Goal: Task Accomplishment & Management: Use online tool/utility

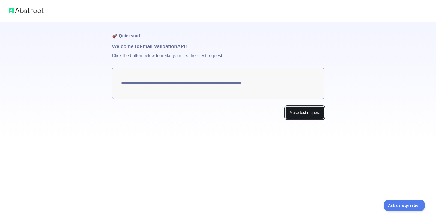
click at [303, 116] on button "Make test request" at bounding box center [305, 113] width 39 height 12
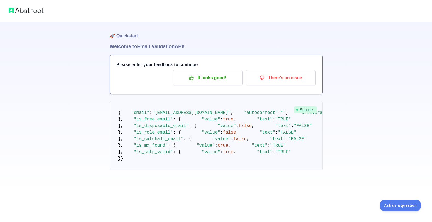
click at [430, 36] on div "🚀 Quickstart Welcome to Email Validation API! Please enter your feedback to con…" at bounding box center [216, 96] width 432 height 192
click at [33, 11] on img at bounding box center [26, 11] width 35 height 8
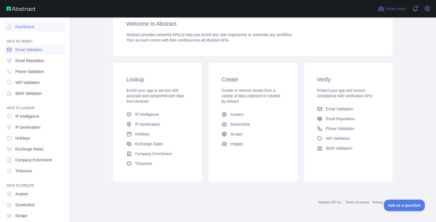
click at [29, 49] on span "Email Validation" at bounding box center [28, 49] width 27 height 5
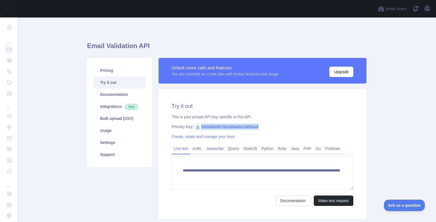
drag, startPoint x: 199, startPoint y: 127, endPoint x: 257, endPoint y: 128, distance: 58.7
click at [257, 128] on span "1451608434774b1eb54af0cf169151a0" at bounding box center [227, 127] width 67 height 8
copy span "1451608434774b1eb54af0cf169151a0"
